Goal: Information Seeking & Learning: Learn about a topic

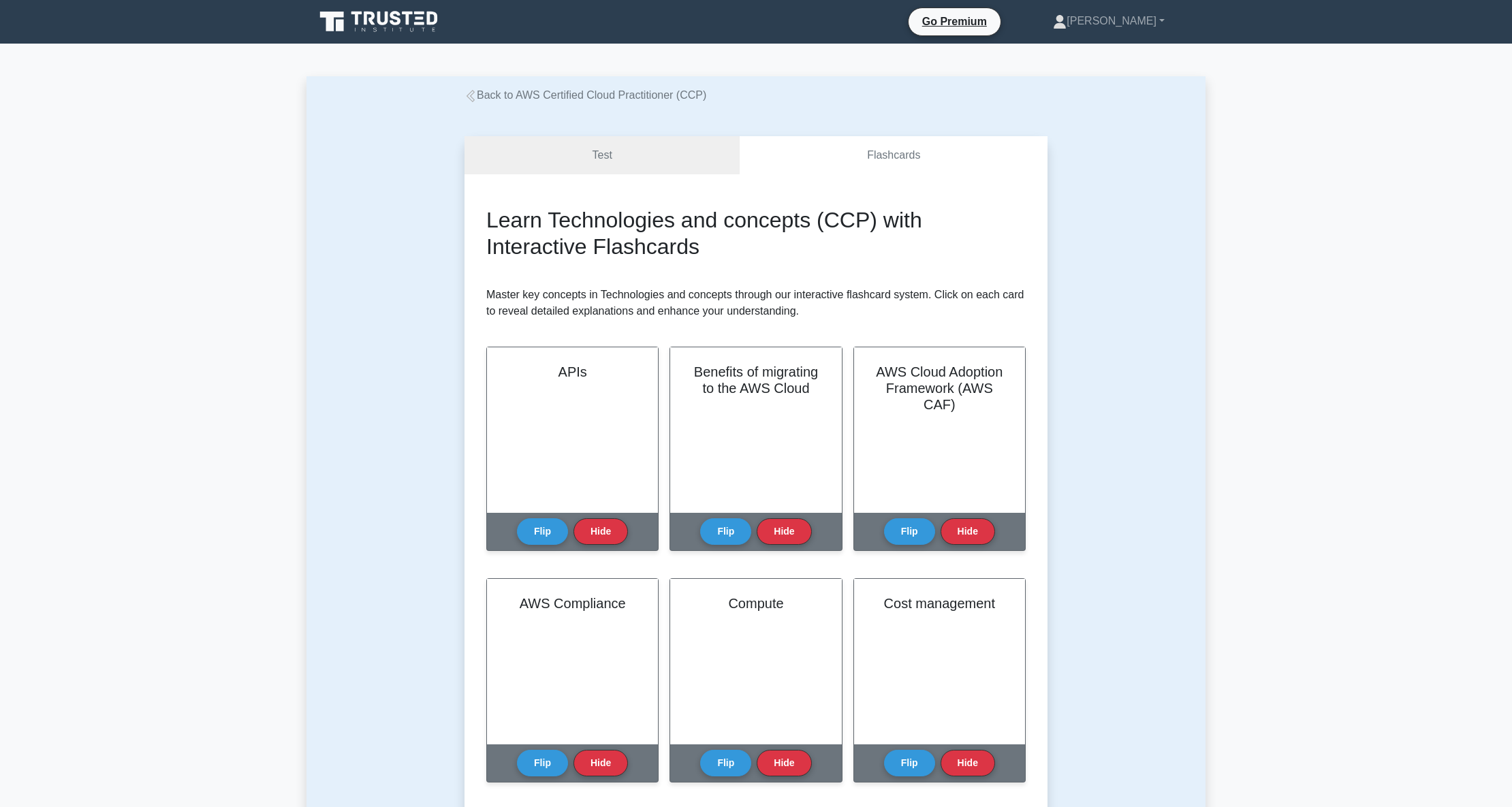
click at [590, 91] on link "Back to AWS Certified Cloud Practitioner (CCP)" at bounding box center [585, 95] width 242 height 12
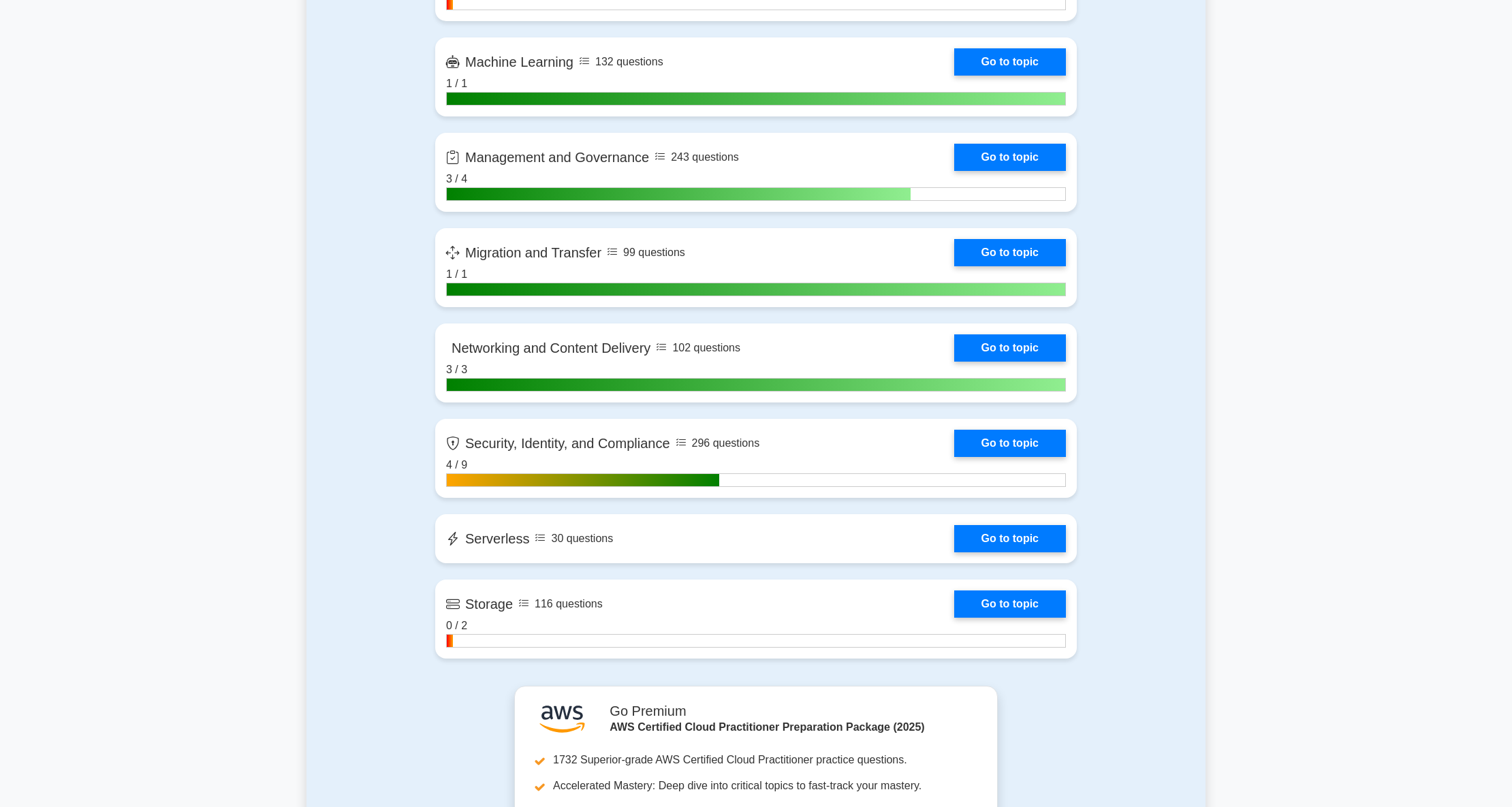
scroll to position [2088, 0]
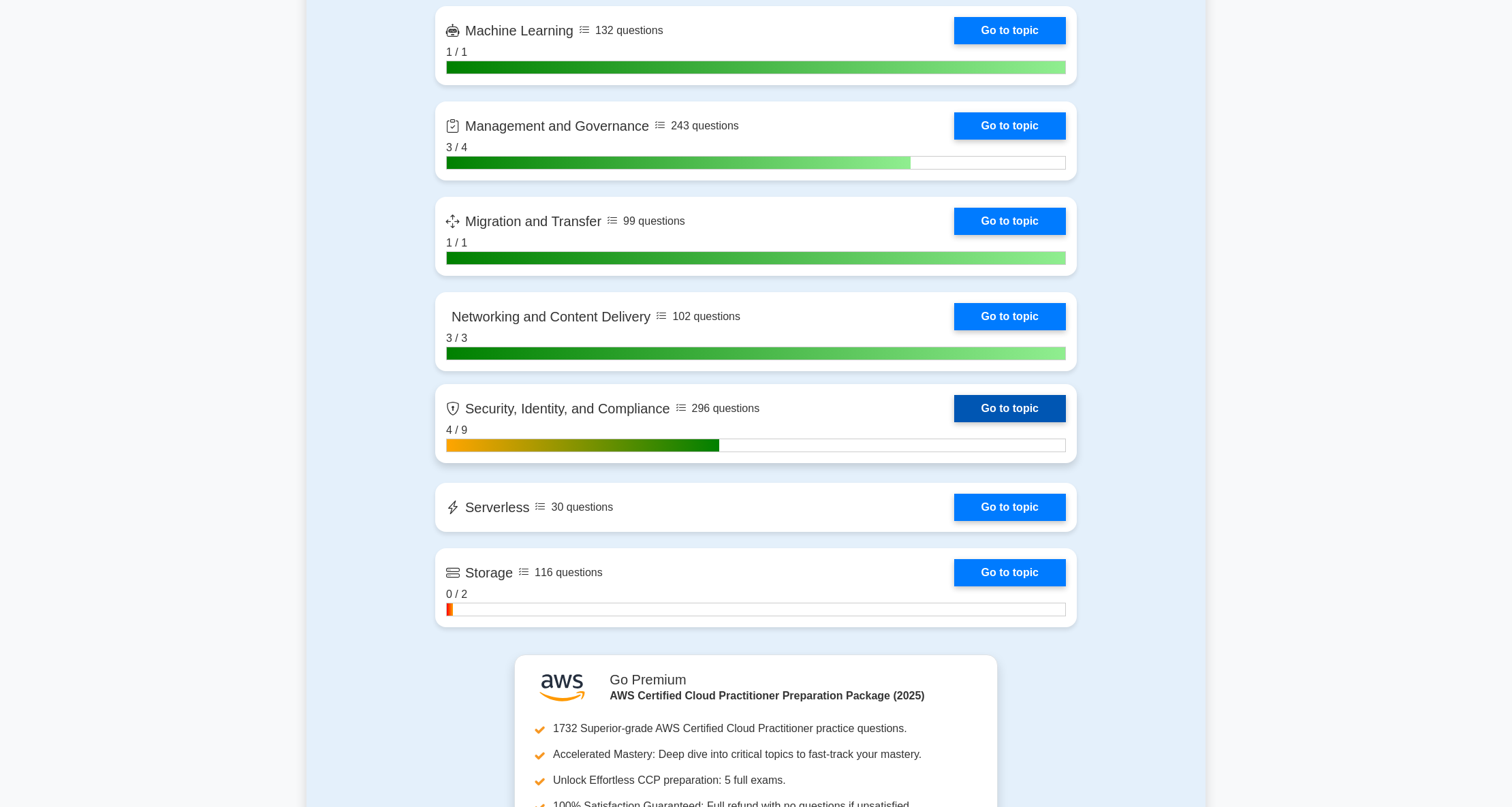
click at [999, 409] on link "Go to topic" at bounding box center [1010, 409] width 112 height 28
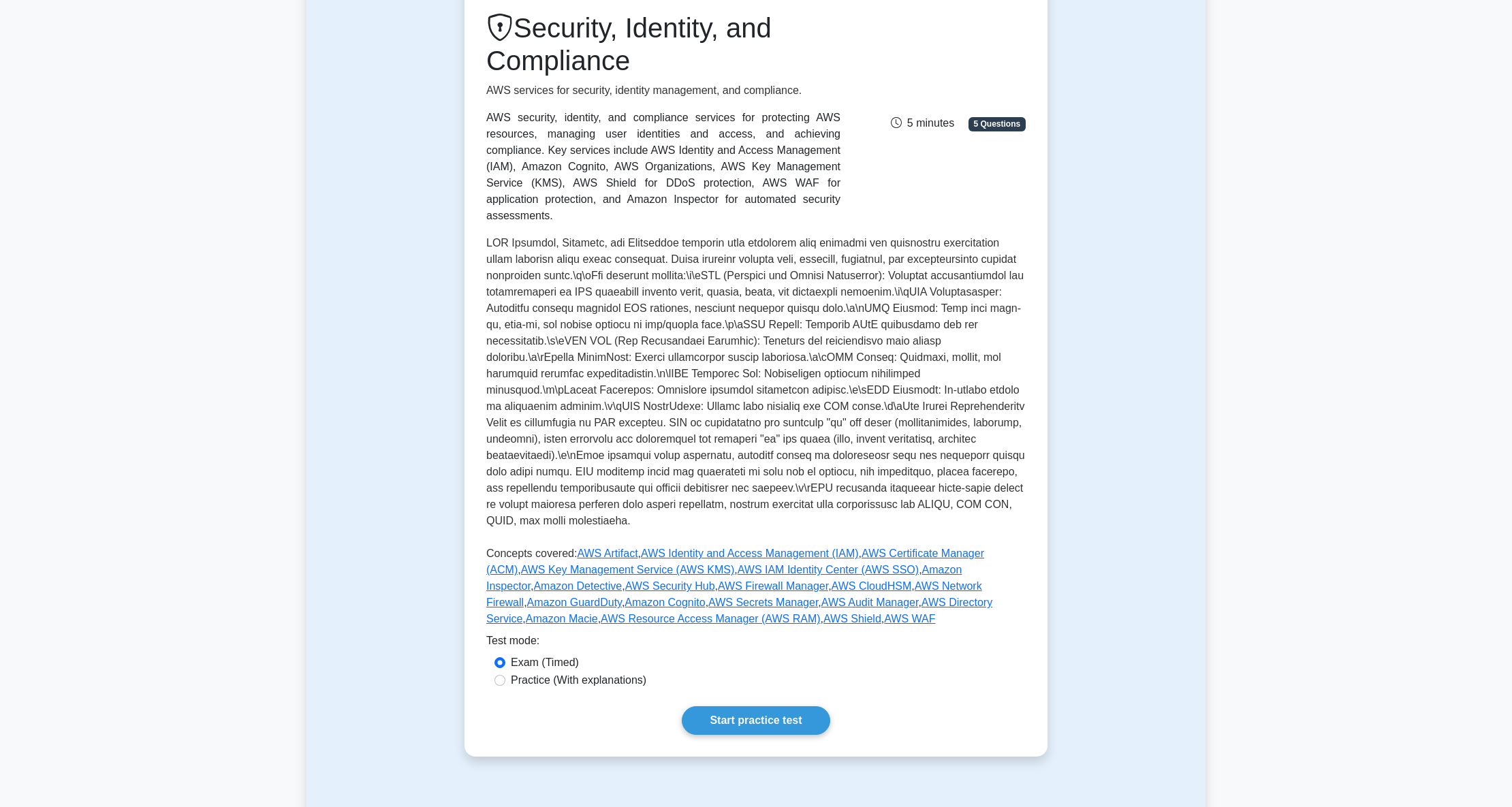
scroll to position [272, 0]
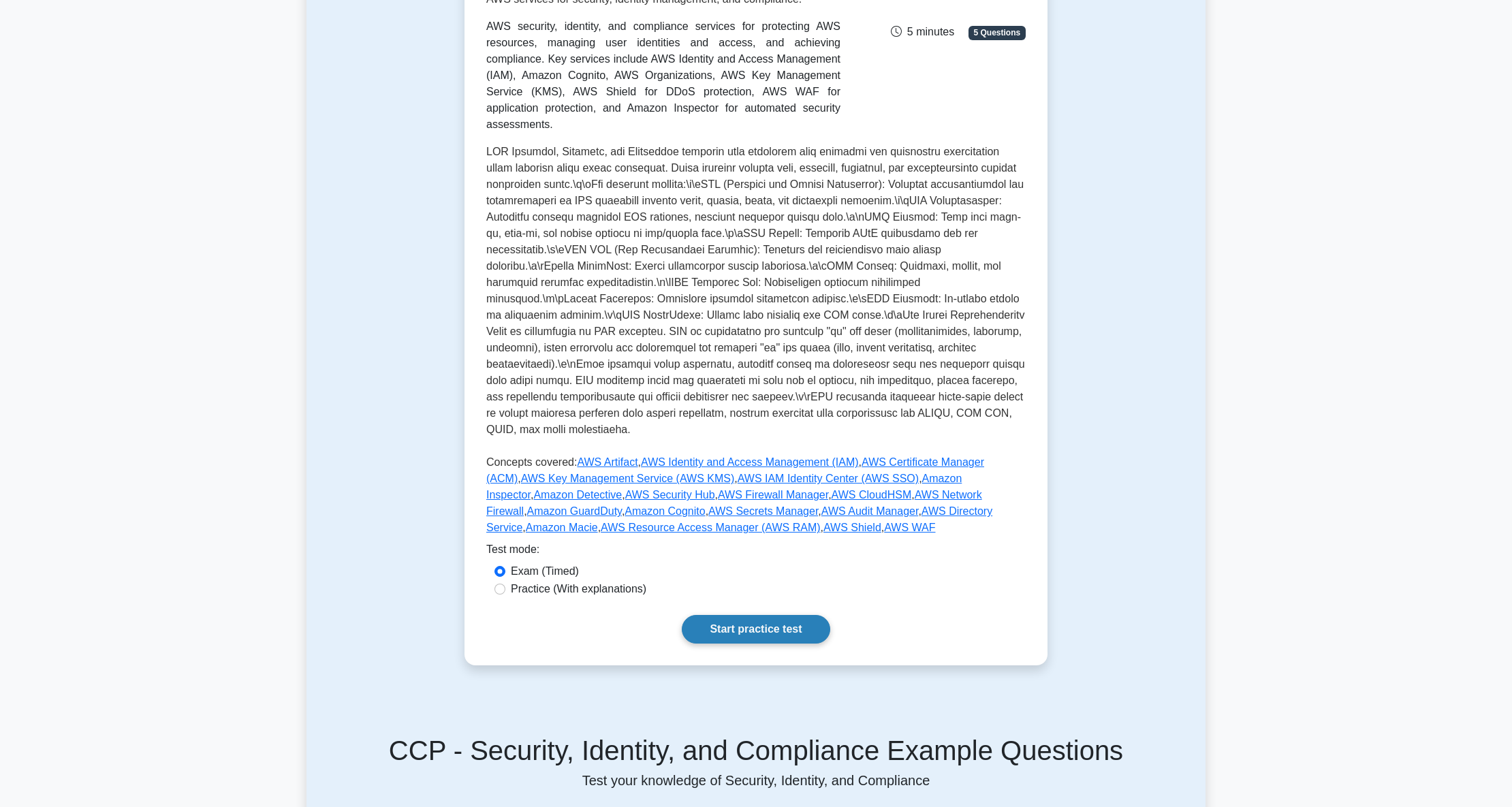
click at [805, 615] on link "Start practice test" at bounding box center [756, 628] width 148 height 28
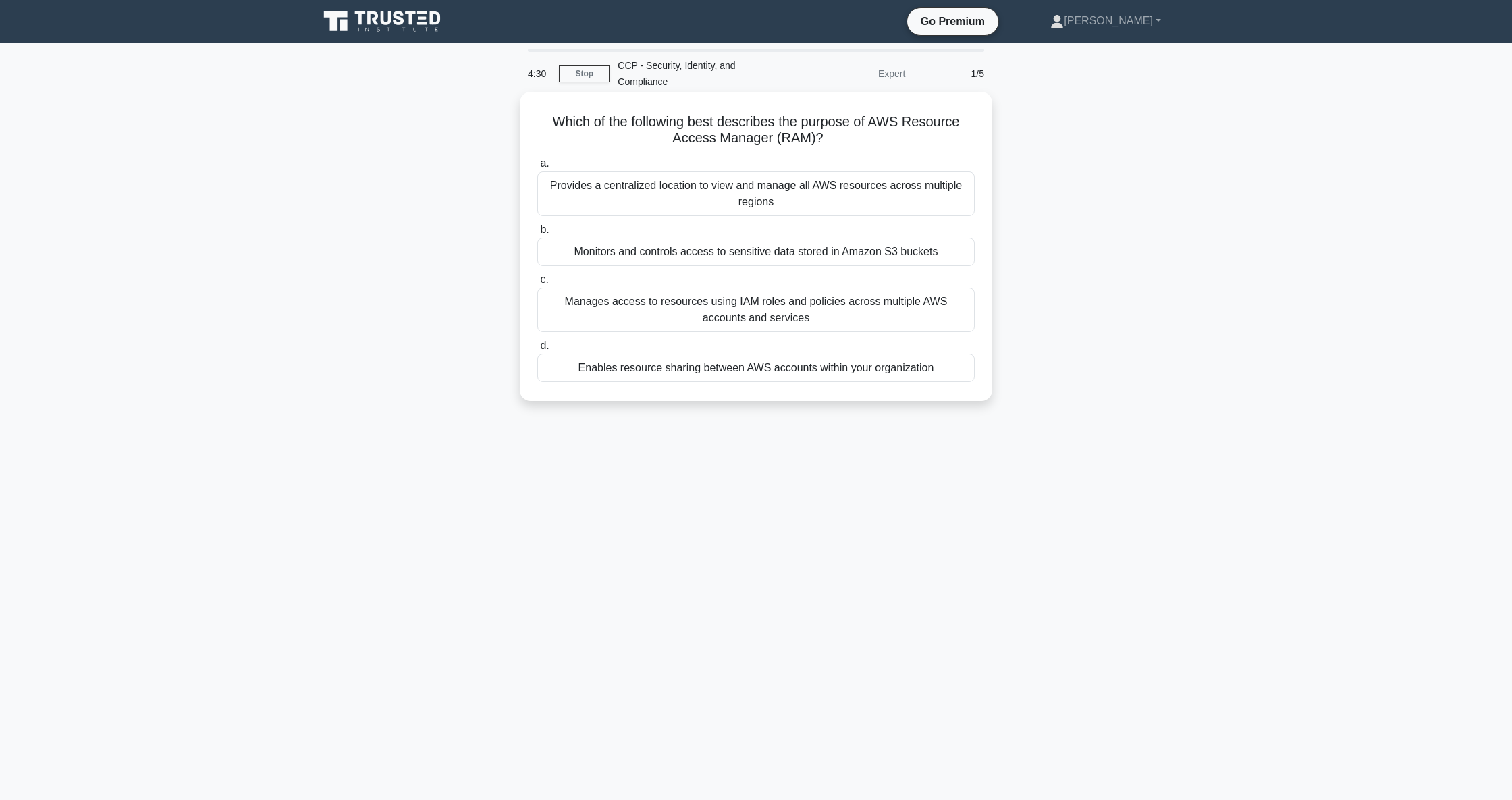
click at [770, 292] on div "Manages access to resources using IAM roles and policies across multiple AWS ac…" at bounding box center [756, 310] width 437 height 45
click at [537, 284] on input "c. Manages access to resources using IAM roles and policies across multiple AWS…" at bounding box center [537, 280] width 0 height 9
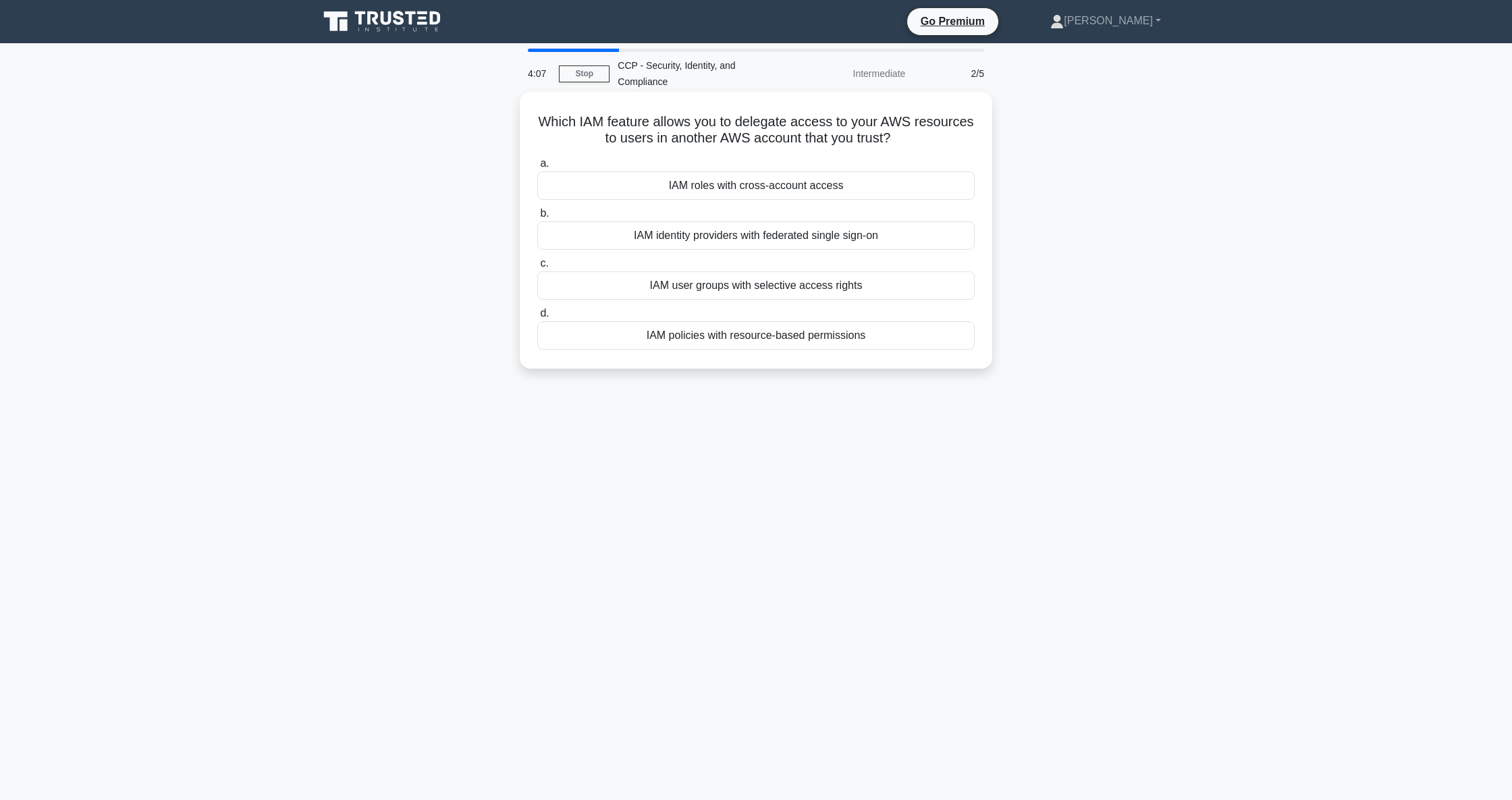
click at [841, 322] on div "IAM policies with resource-based permissions" at bounding box center [756, 335] width 437 height 28
click at [537, 317] on input "d. IAM policies with resource-based permissions" at bounding box center [537, 314] width 0 height 9
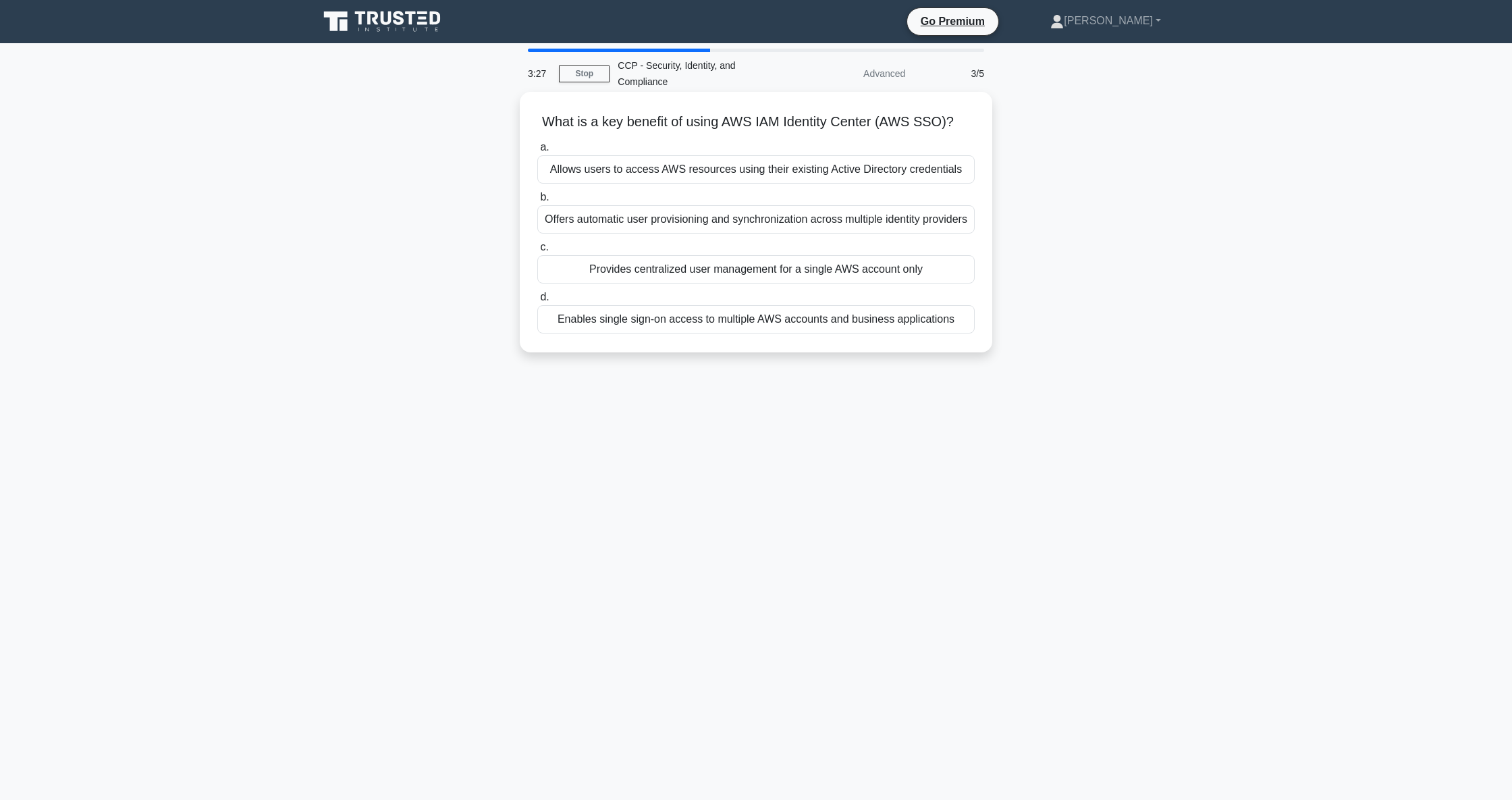
click at [803, 308] on div "Enables single sign-on access to multiple AWS accounts and business applications" at bounding box center [756, 319] width 437 height 28
click at [537, 301] on input "d. Enables single sign-on access to multiple AWS accounts and business applicat…" at bounding box center [537, 297] width 0 height 9
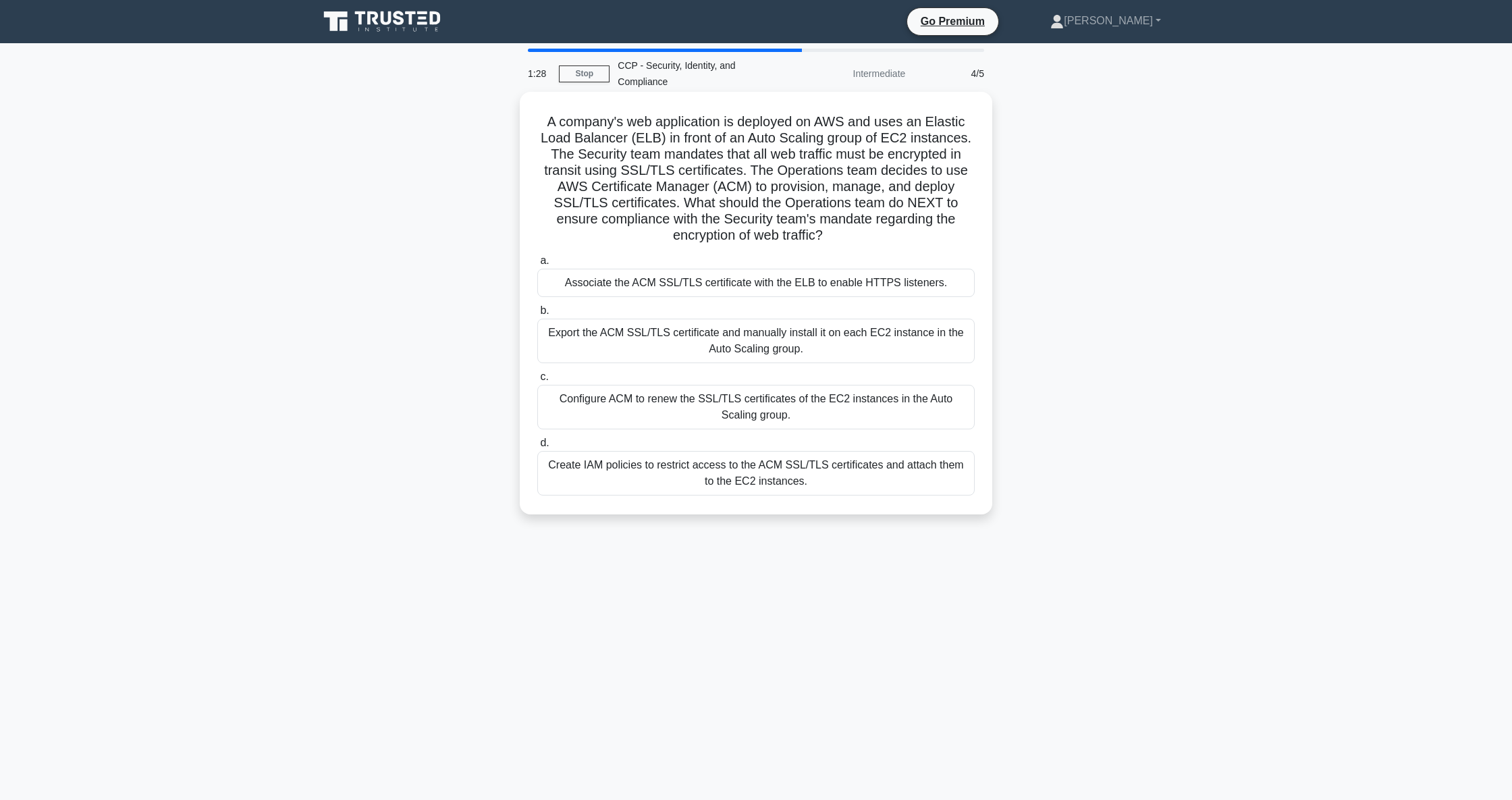
click at [900, 390] on div "Configure ACM to renew the SSL/TLS certificates of the EC2 instances in the Aut…" at bounding box center [756, 407] width 437 height 45
click at [537, 381] on input "c. Configure ACM to renew the SSL/TLS certificates of the EC2 instances in the …" at bounding box center [537, 377] width 0 height 9
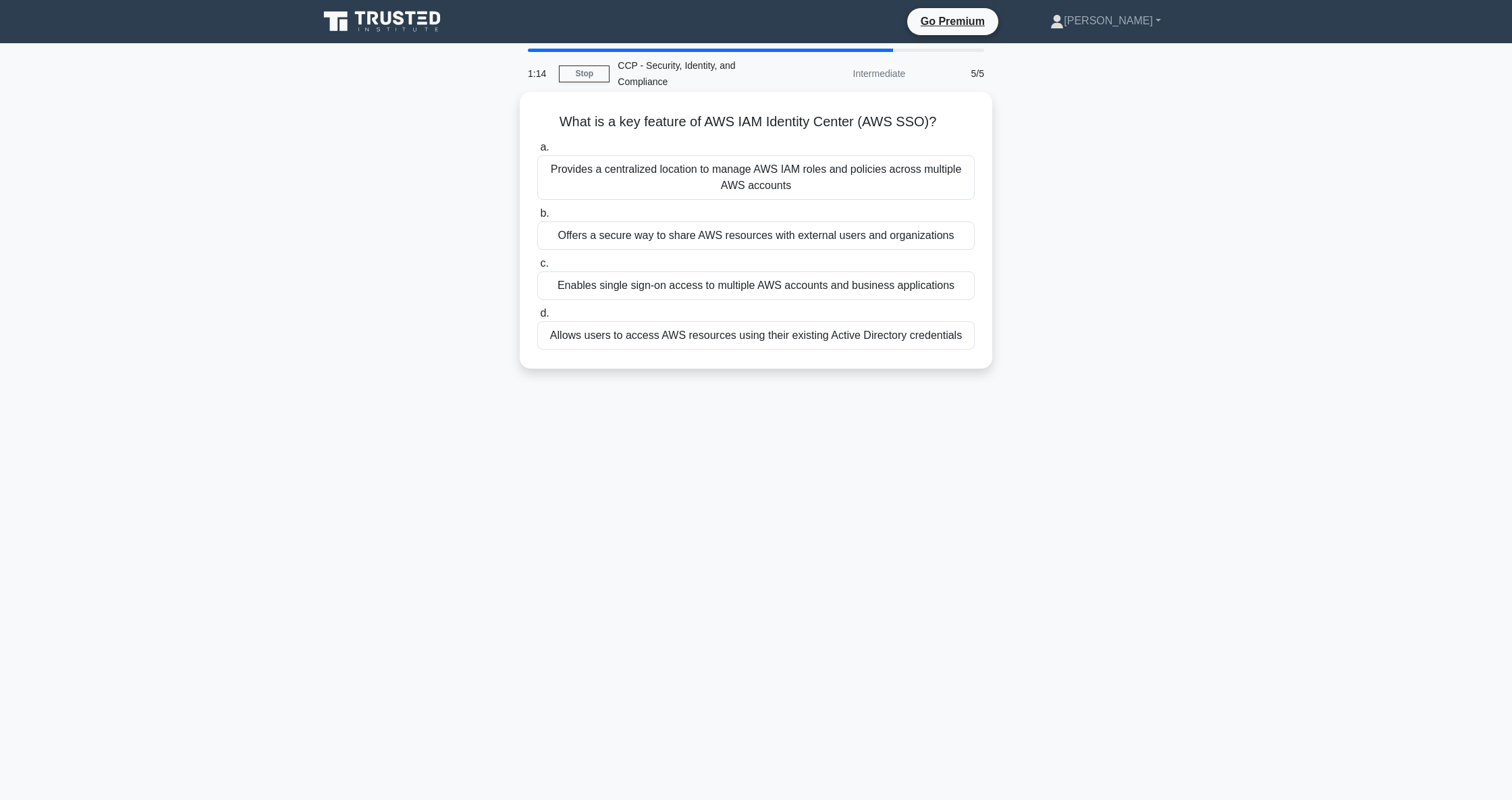
click at [859, 157] on div "Provides a centralized location to manage AWS IAM roles and policies across mul…" at bounding box center [756, 178] width 437 height 45
click at [537, 152] on input "a. Provides a centralized location to manage AWS IAM roles and policies across …" at bounding box center [537, 147] width 0 height 9
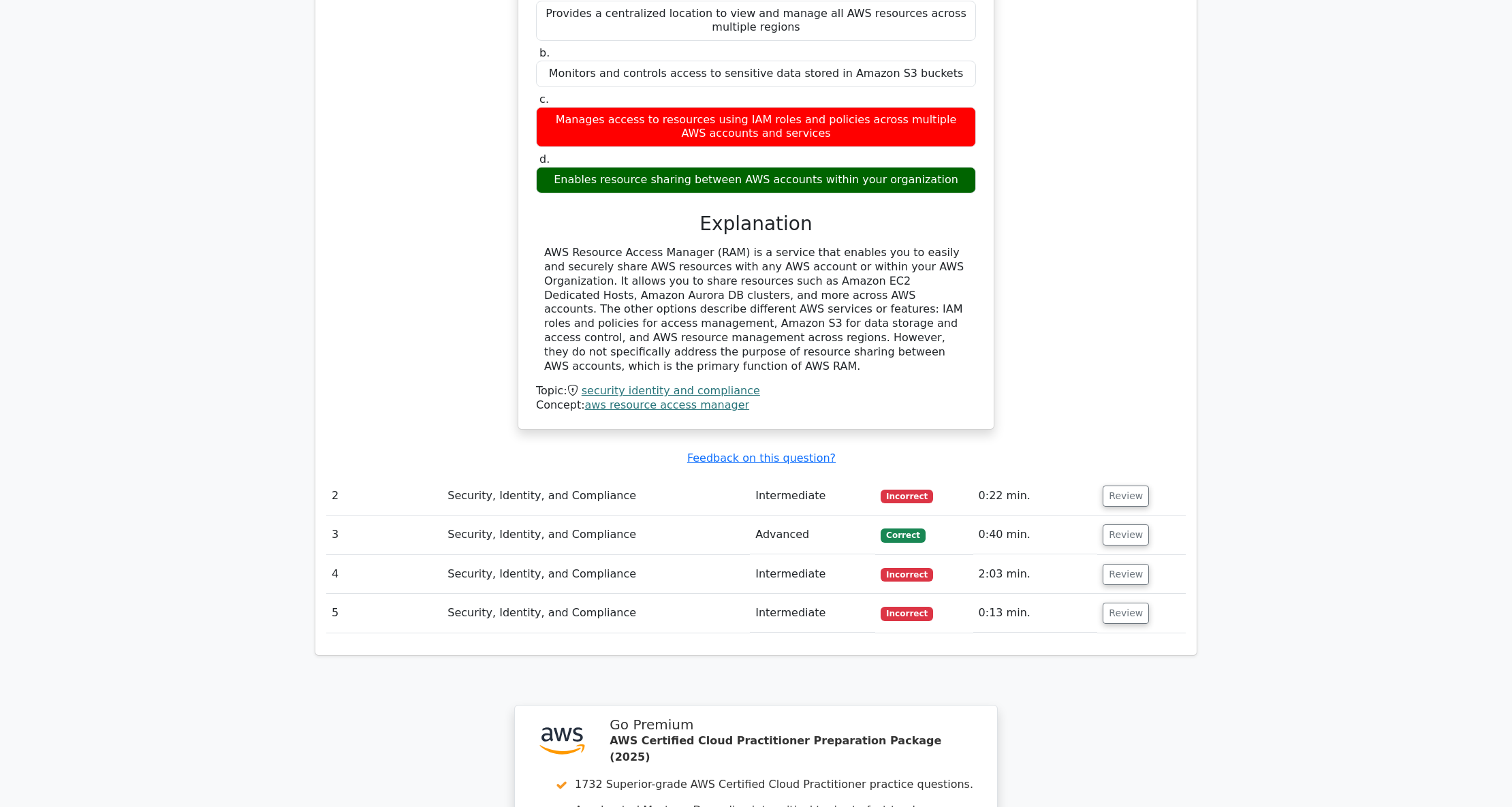
scroll to position [1180, 0]
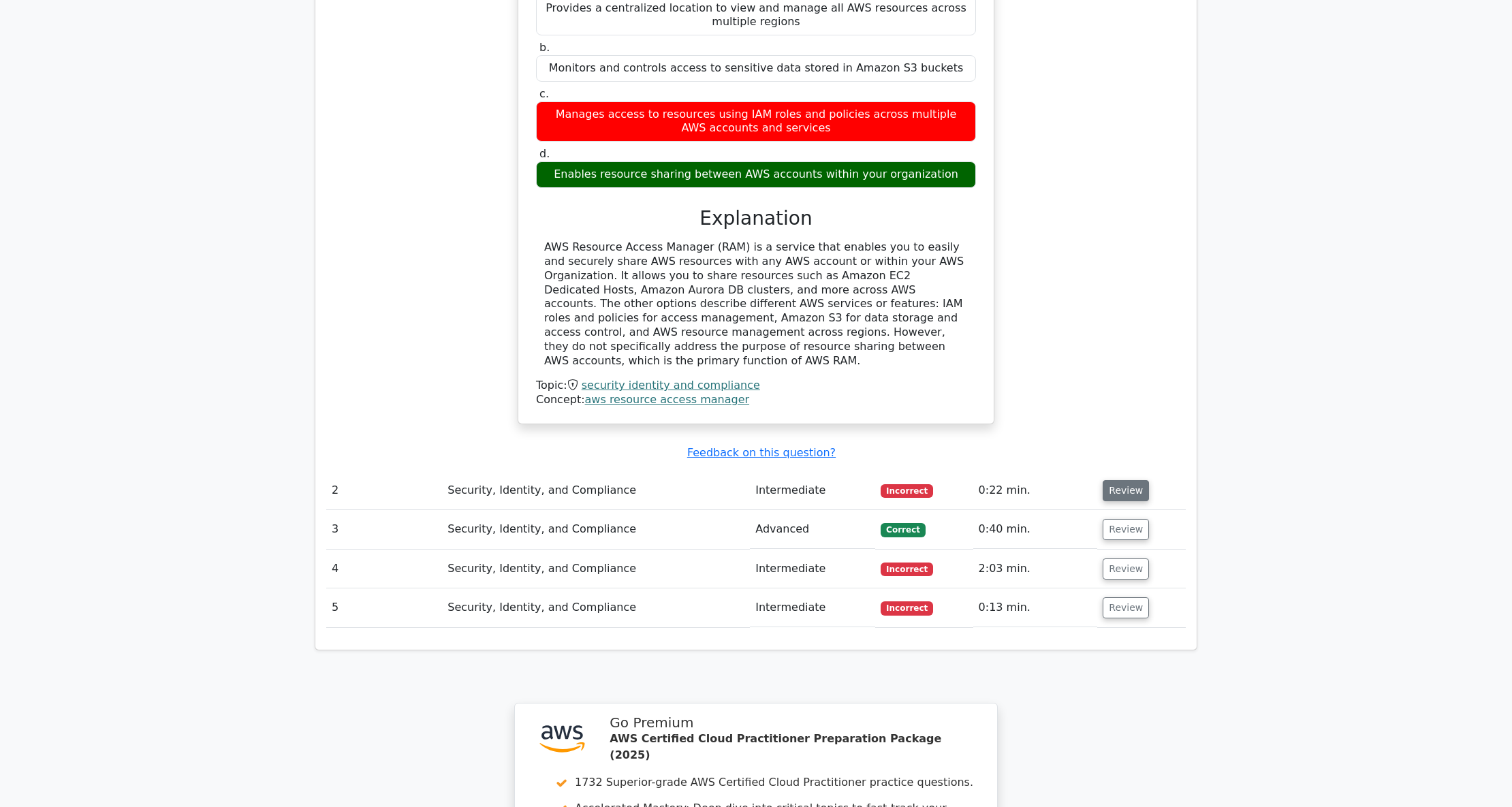
click at [1111, 480] on button "Review" at bounding box center [1126, 490] width 46 height 21
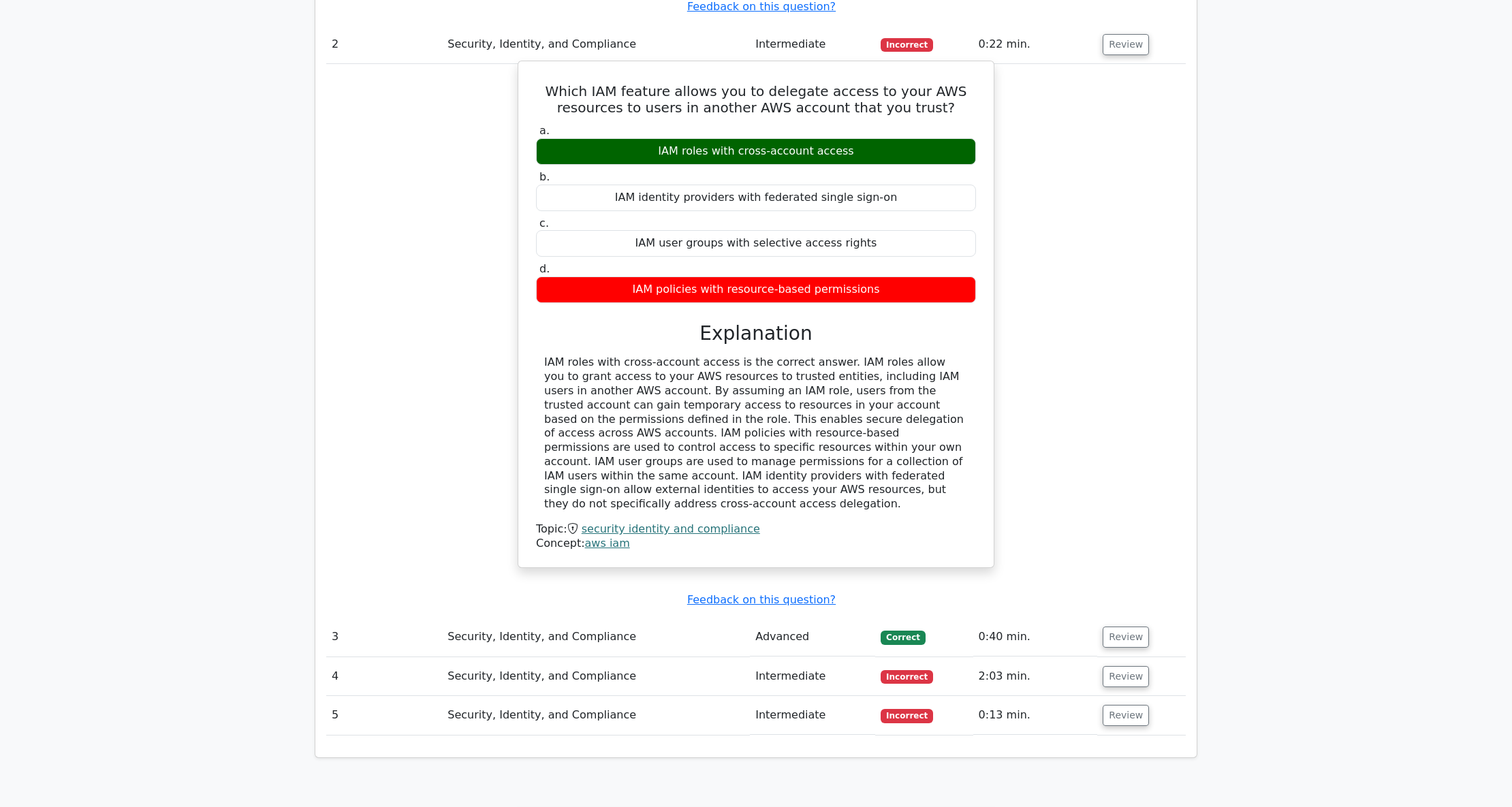
scroll to position [1634, 0]
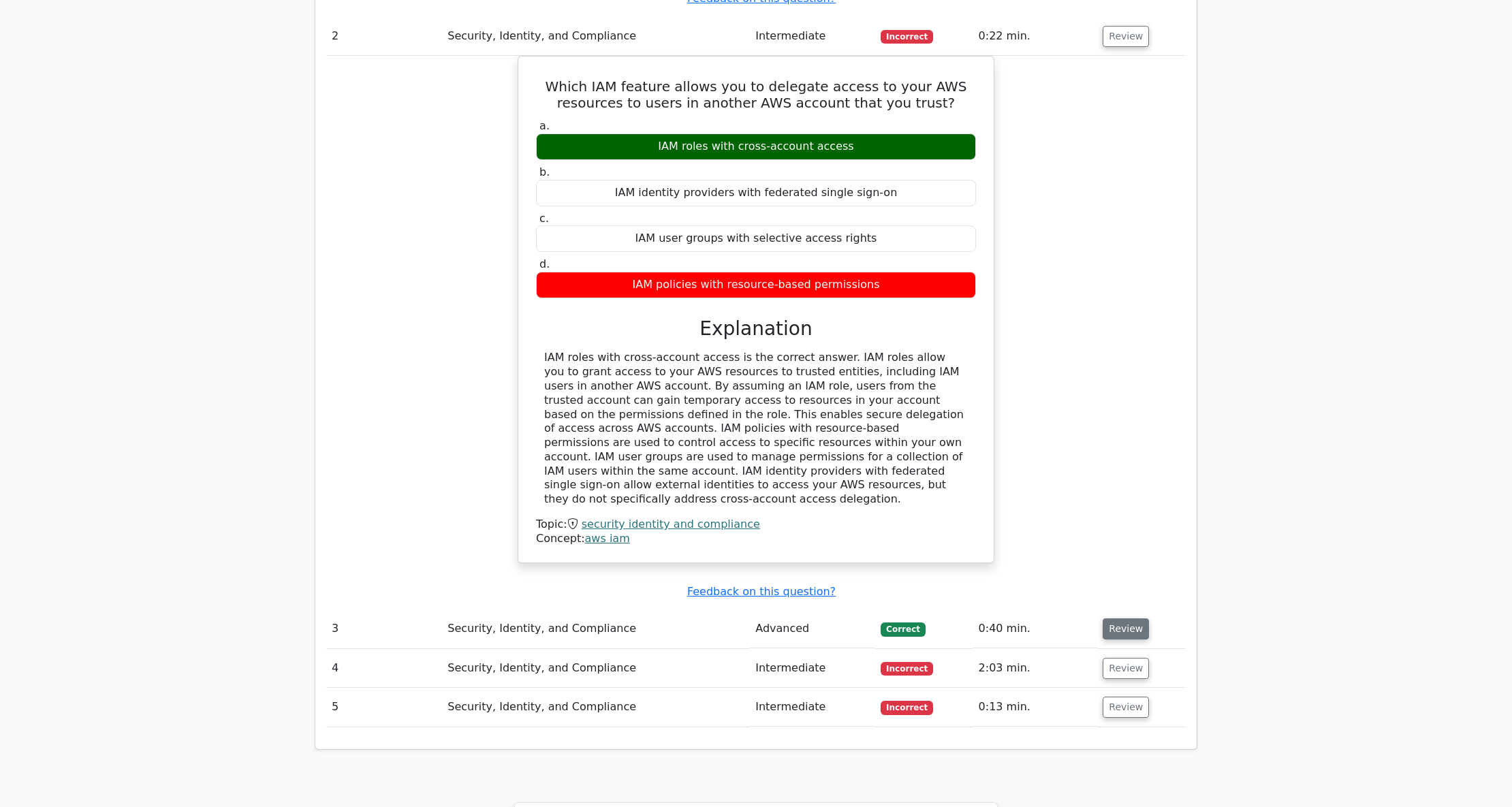
click at [1104, 618] on button "Review" at bounding box center [1126, 628] width 46 height 21
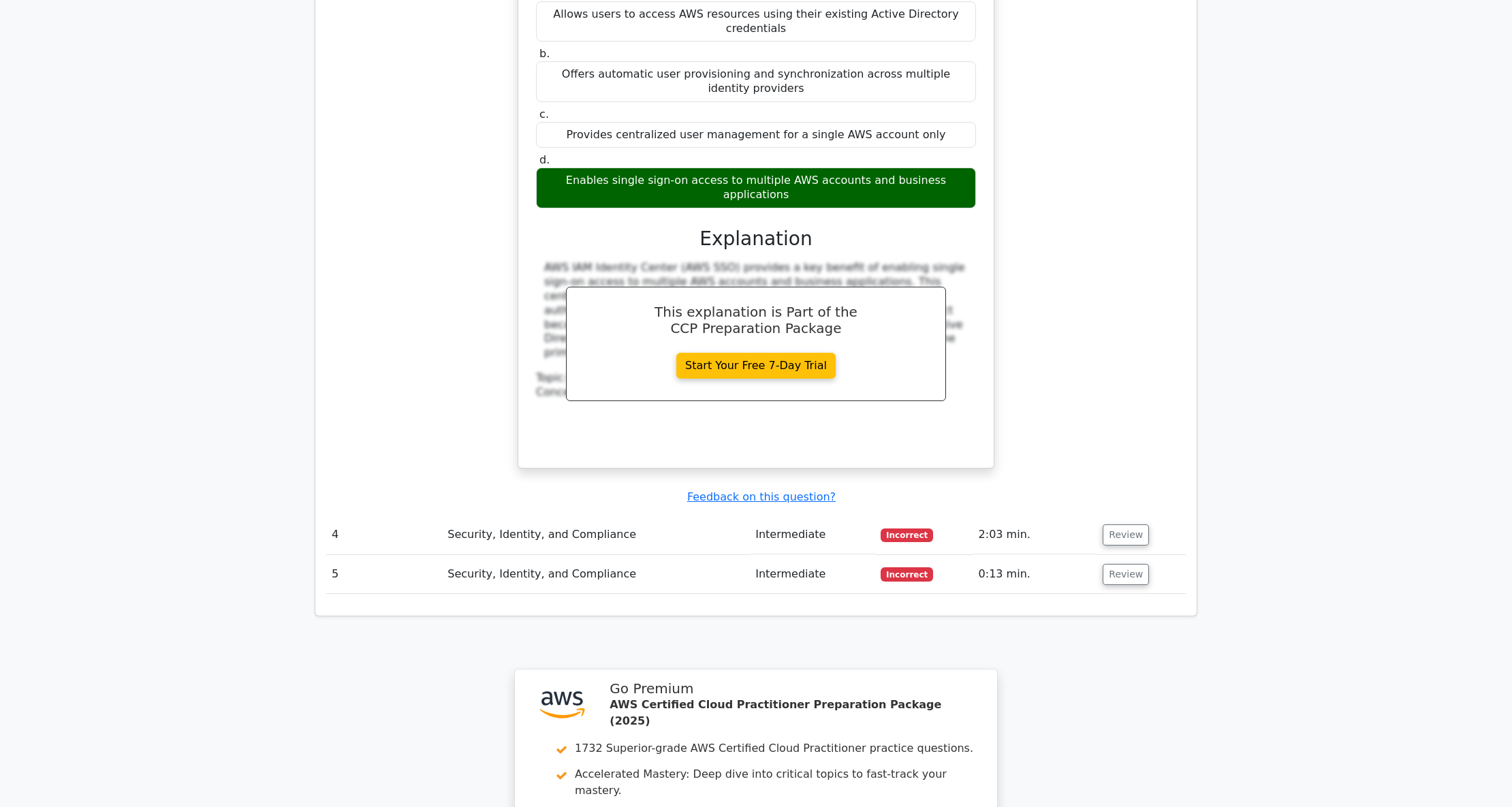
scroll to position [2360, 0]
click at [1117, 524] on button "Review" at bounding box center [1126, 534] width 46 height 21
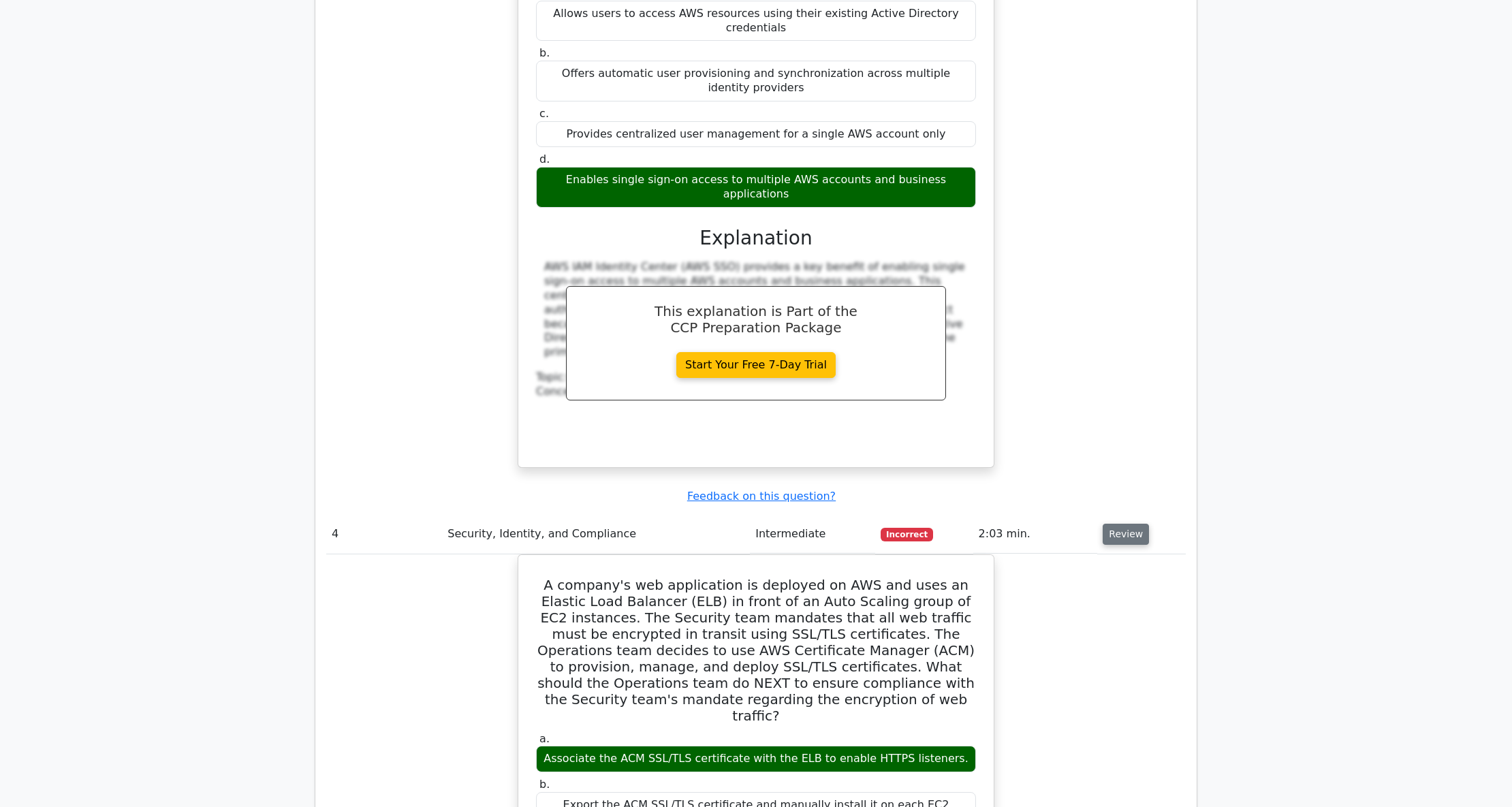
click at [1124, 524] on button "Review" at bounding box center [1126, 534] width 46 height 21
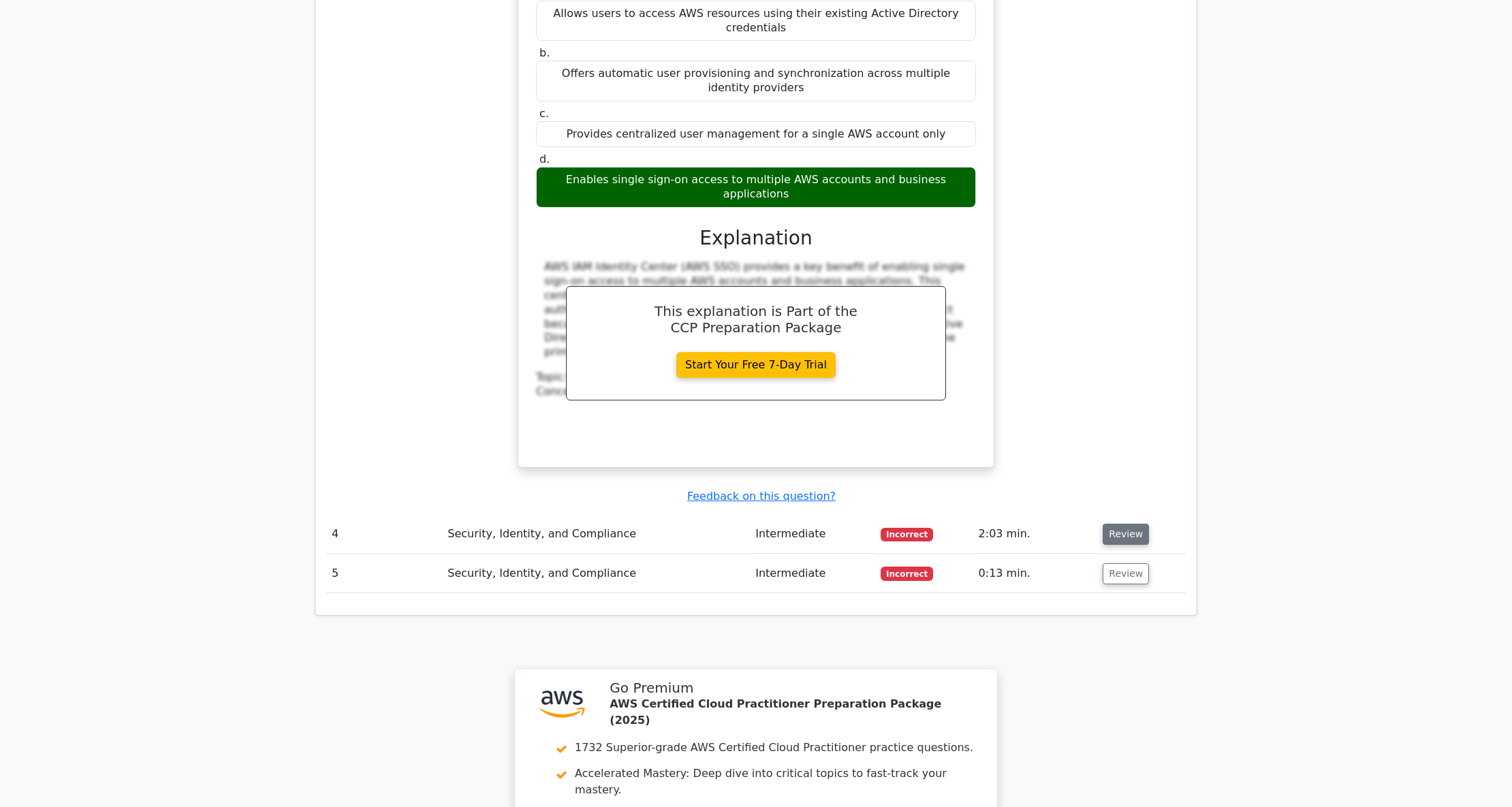
click at [1120, 524] on button "Review" at bounding box center [1126, 534] width 46 height 21
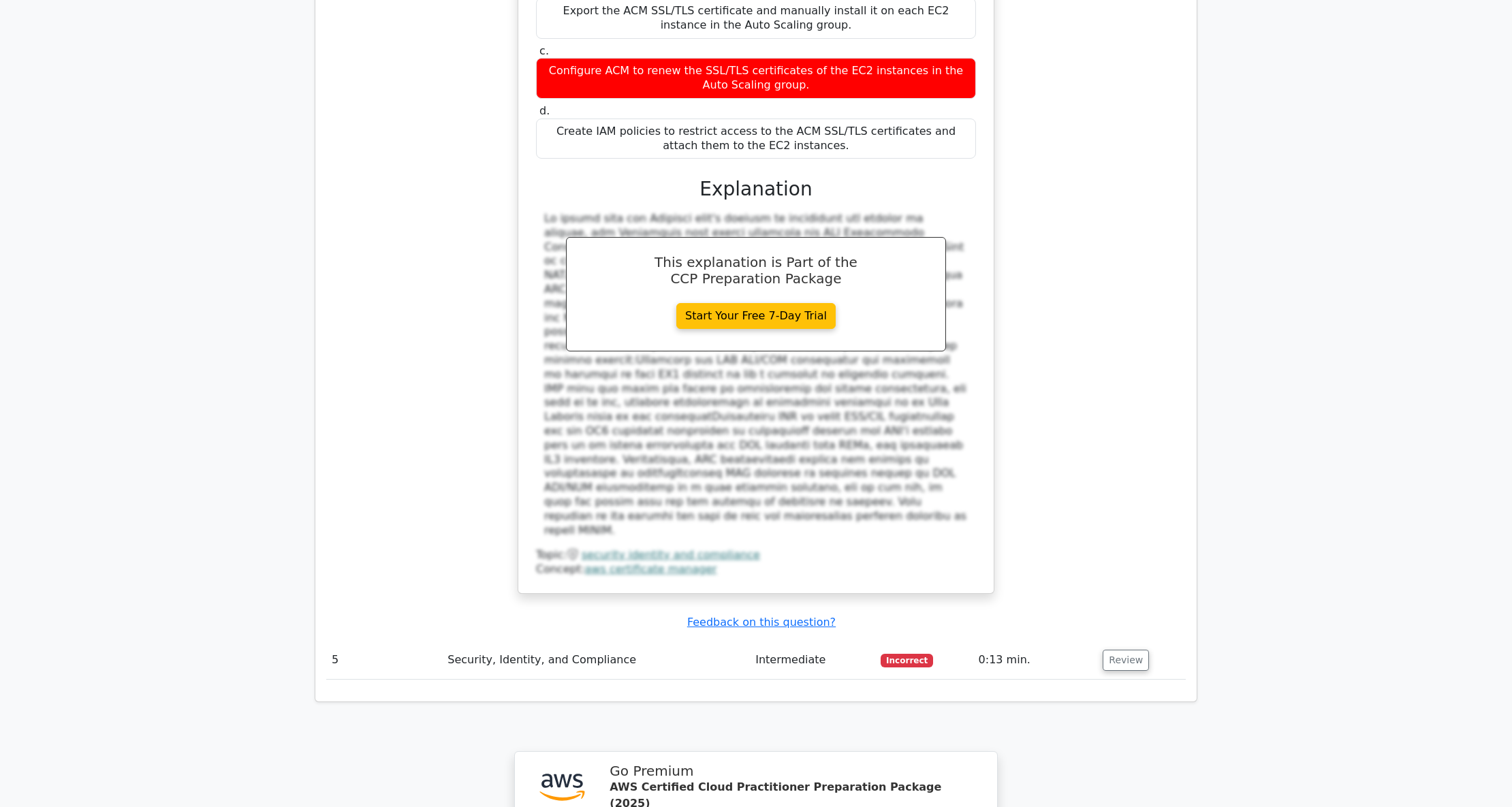
scroll to position [3177, 0]
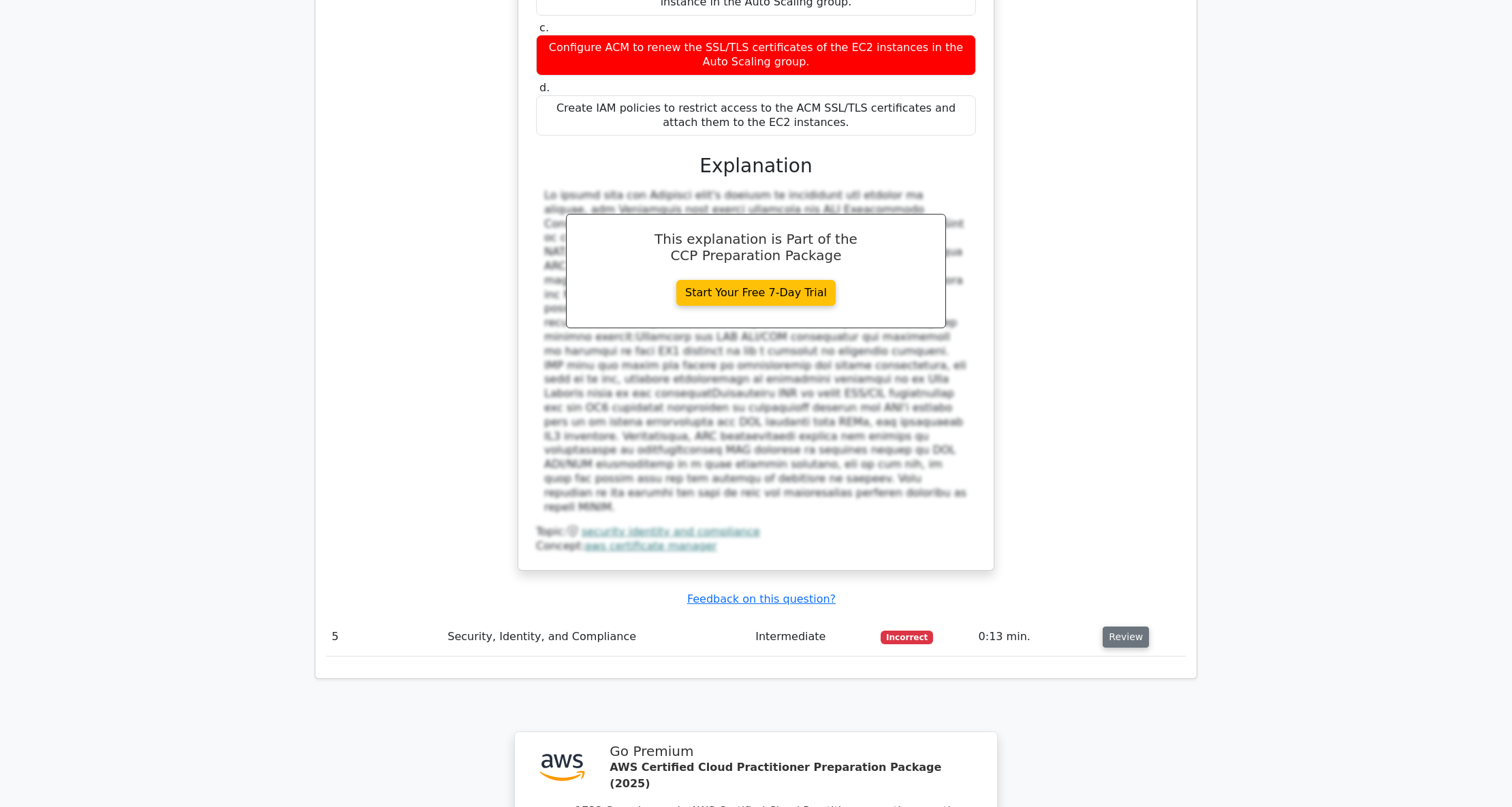
click at [1127, 626] on button "Review" at bounding box center [1126, 636] width 46 height 21
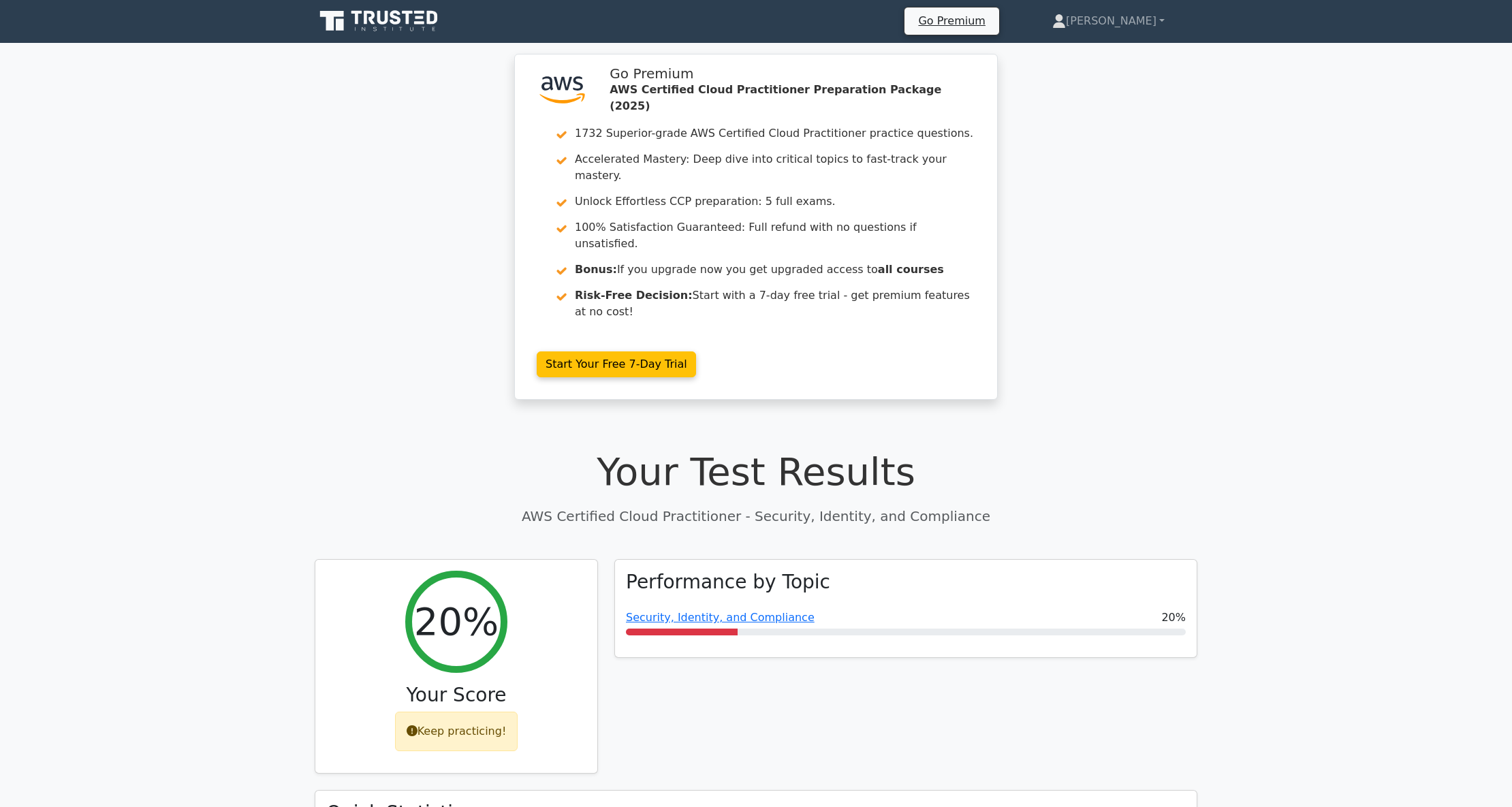
scroll to position [0, 0]
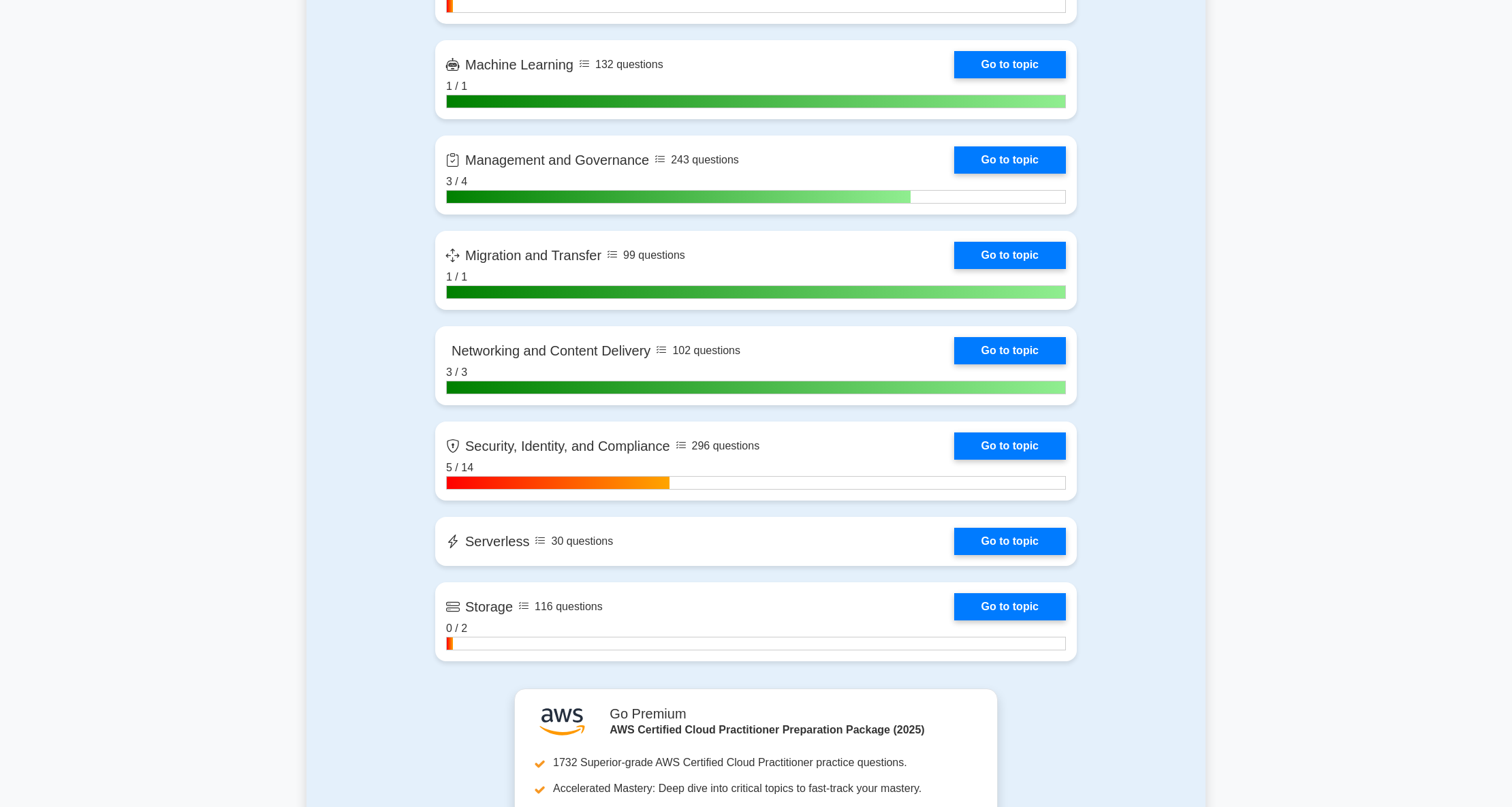
scroll to position [2088, 0]
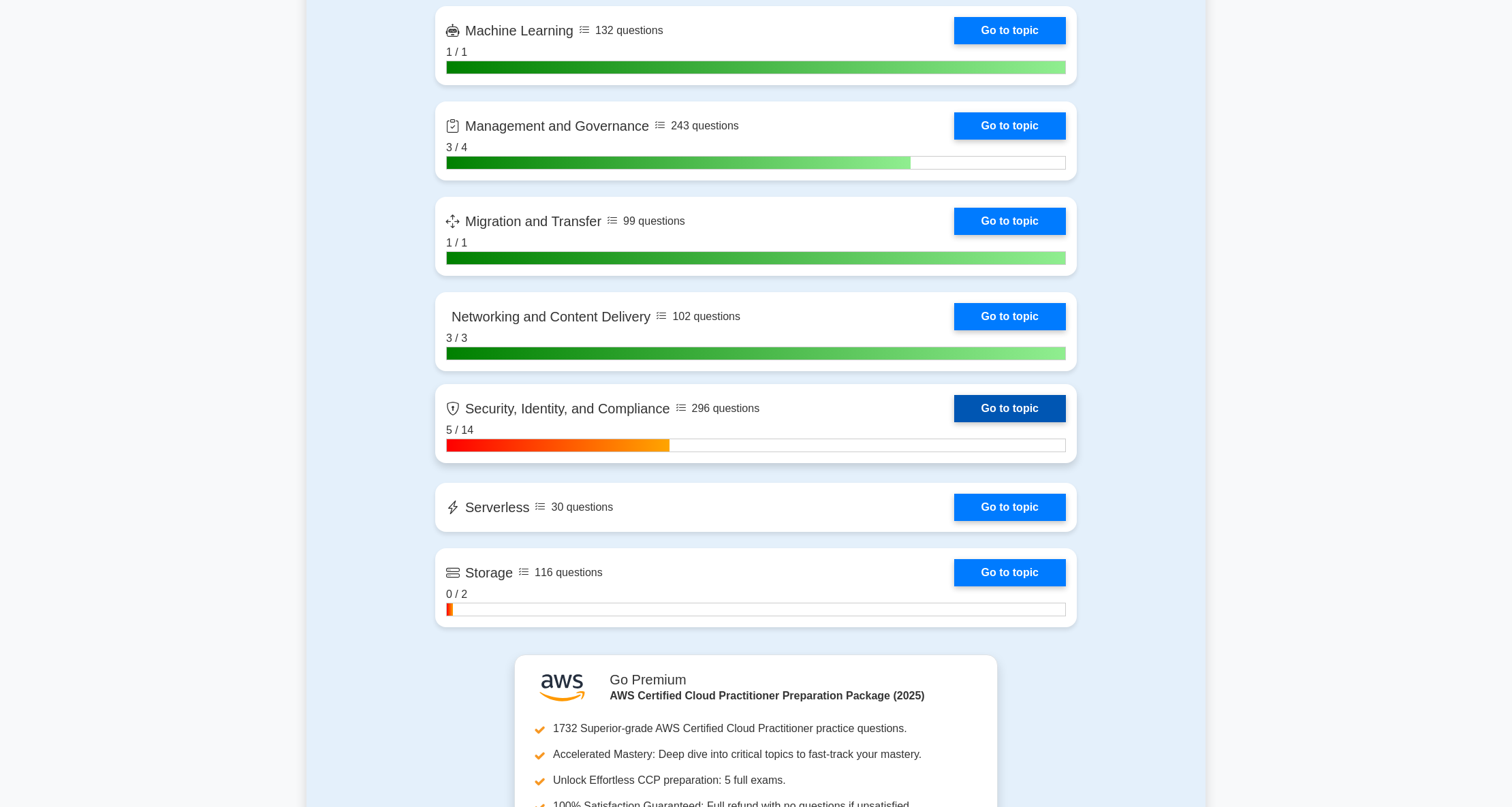
click at [1047, 402] on link "Go to topic" at bounding box center [1010, 409] width 112 height 28
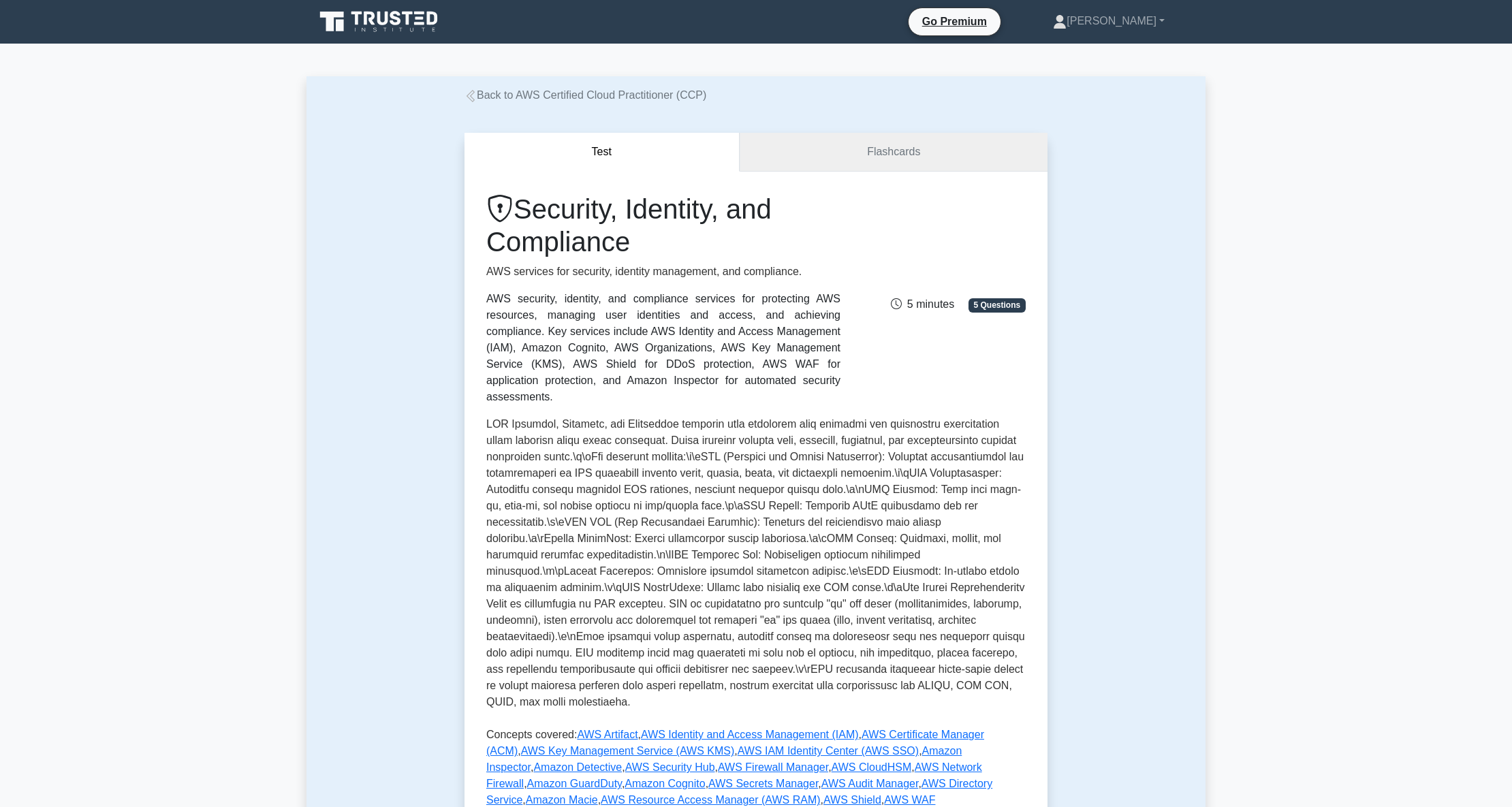
click at [939, 154] on link "Flashcards" at bounding box center [894, 152] width 308 height 38
